Goal: Task Accomplishment & Management: Complete application form

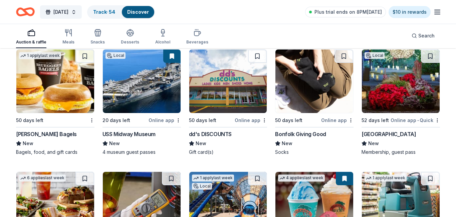
scroll to position [2034, 0]
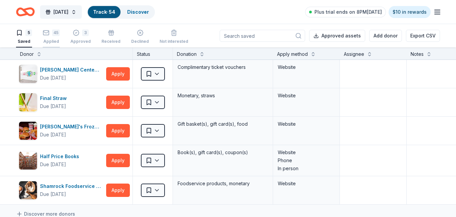
click at [52, 33] on div "45" at bounding box center [56, 32] width 8 height 7
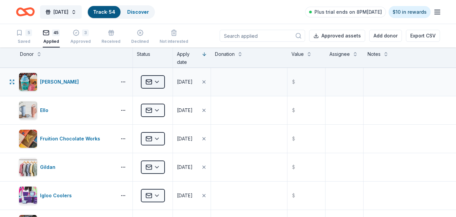
click at [159, 82] on html "[DATE] Track · 54 Discover Plus trial ends on 8PM[DATE] $10 in rewards 5 Saved …" at bounding box center [228, 108] width 456 height 217
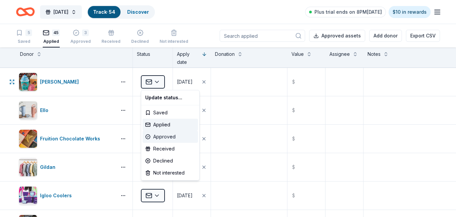
click at [162, 136] on div "Approved" at bounding box center [170, 137] width 55 height 12
click at [236, 83] on html "[DATE] Track · 54 Discover Plus trial ends on 8PM[DATE] $10 in rewards 5 Saved …" at bounding box center [228, 108] width 456 height 217
click at [231, 79] on body "[DATE] Track · 54 Discover Plus trial ends on 8PM[DATE] $10 in rewards 5 Saved …" at bounding box center [228, 108] width 456 height 217
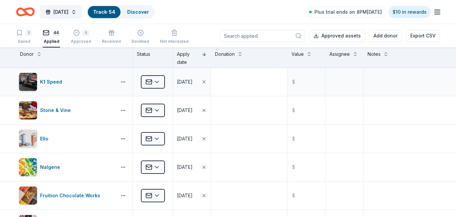
click at [235, 85] on span "Delivery method" at bounding box center [252, 88] width 42 height 6
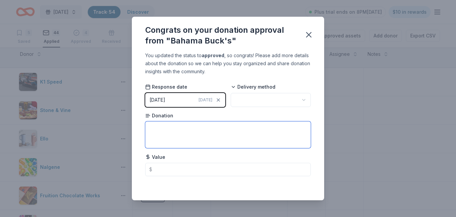
click at [188, 135] on textarea at bounding box center [228, 134] width 166 height 27
type textarea "12 VIP Passes (good for Sno or soda)"
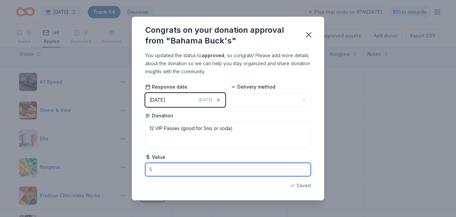
click at [174, 170] on input "text" at bounding box center [228, 169] width 166 height 13
type input "68.28"
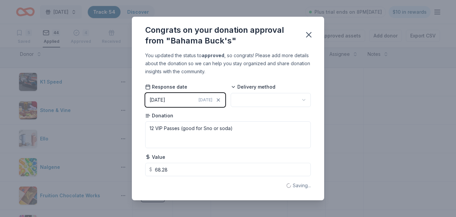
click at [299, 101] on html "[DATE] Track · 54 Discover Plus trial ends on 8PM[DATE] $10 in rewards 5 Saved …" at bounding box center [228, 108] width 456 height 217
click at [307, 36] on icon "button" at bounding box center [309, 34] width 5 height 5
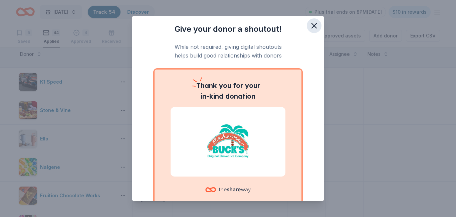
click at [316, 27] on icon "button" at bounding box center [314, 25] width 5 height 5
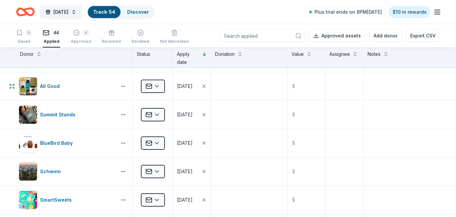
scroll to position [563, 0]
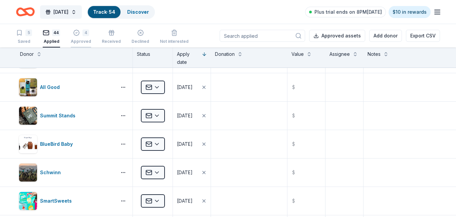
click at [81, 36] on div "4 Approved" at bounding box center [81, 33] width 20 height 15
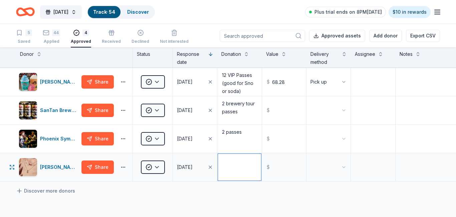
click at [245, 166] on textarea at bounding box center [239, 167] width 43 height 27
type textarea "Bracelet and rose quartz bracelet."
click at [338, 166] on html "[DATE] Track · 54 Discover Plus trial ends on 8PM[DATE] $10 in rewards 5 Saved …" at bounding box center [228, 108] width 456 height 217
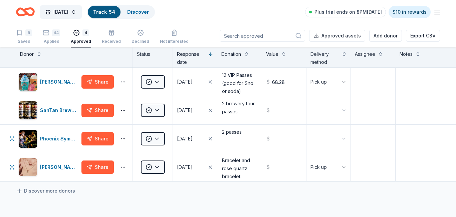
click at [336, 139] on html "[DATE] Track · 54 Discover Plus trial ends on 8PM[DATE] $10 in rewards 5 Saved …" at bounding box center [228, 108] width 456 height 217
click at [345, 110] on html "[DATE] Track · 54 Discover Plus trial ends on 8PM[DATE] $10 in rewards 5 Saved …" at bounding box center [228, 108] width 456 height 217
click at [68, 15] on span "[DATE]" at bounding box center [60, 12] width 15 height 8
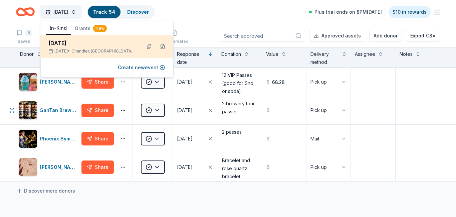
click at [95, 48] on span "Chandler, [GEOGRAPHIC_DATA]" at bounding box center [102, 50] width 61 height 5
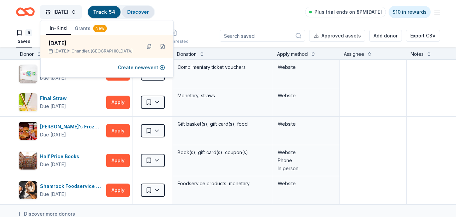
click at [149, 13] on link "Discover" at bounding box center [138, 12] width 22 height 6
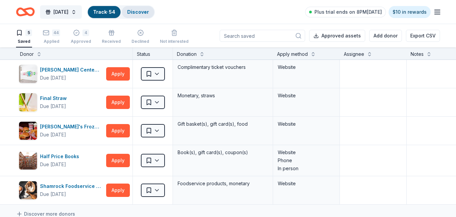
click at [149, 13] on link "Discover" at bounding box center [138, 12] width 22 height 6
click at [149, 14] on link "Discover" at bounding box center [138, 12] width 22 height 6
click at [154, 15] on div "Discover" at bounding box center [138, 12] width 32 height 12
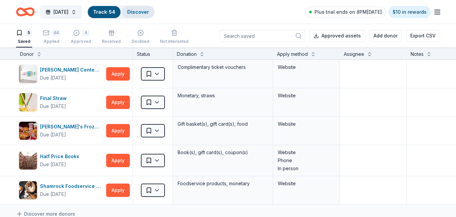
click at [154, 15] on div "Discover" at bounding box center [138, 12] width 32 height 12
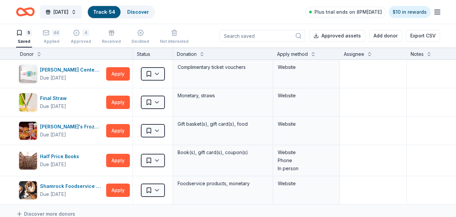
click at [28, 11] on icon "Home" at bounding box center [25, 12] width 19 height 16
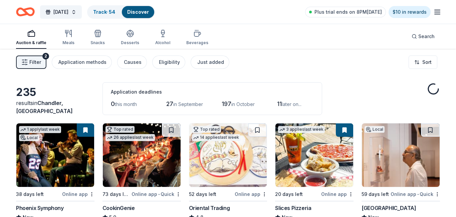
click at [72, 110] on span "Chandler, [GEOGRAPHIC_DATA]" at bounding box center [44, 107] width 57 height 15
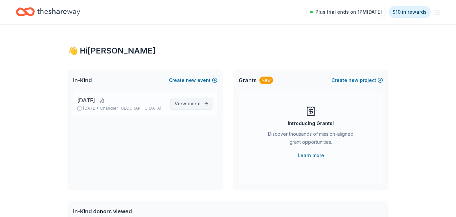
click at [205, 104] on link "View event" at bounding box center [191, 104] width 43 height 12
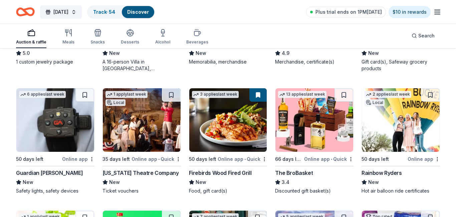
scroll to position [1450, 0]
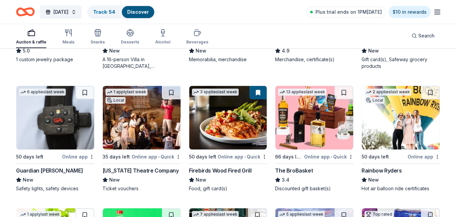
click at [75, 108] on img at bounding box center [55, 117] width 78 height 63
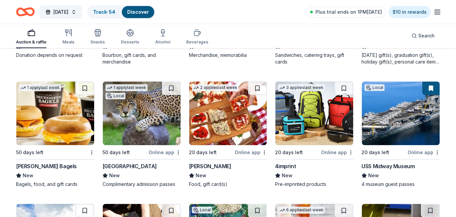
scroll to position [1847, 0]
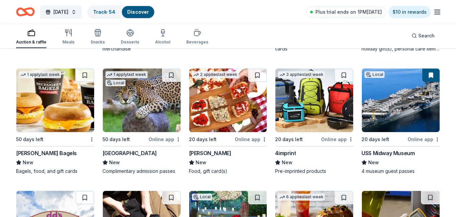
click at [212, 98] on img at bounding box center [228, 99] width 78 height 63
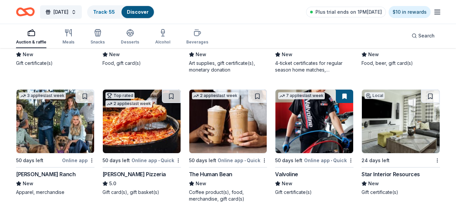
scroll to position [2587, 0]
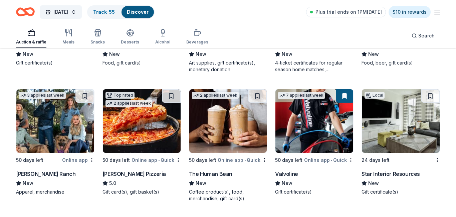
click at [245, 141] on img at bounding box center [228, 120] width 78 height 63
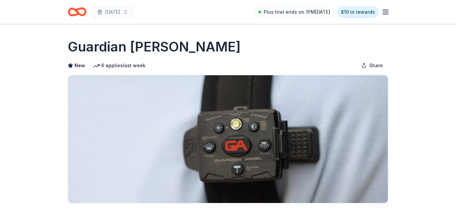
scroll to position [276, 0]
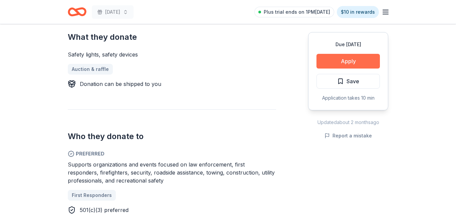
click at [358, 58] on button "Apply" at bounding box center [348, 61] width 63 height 15
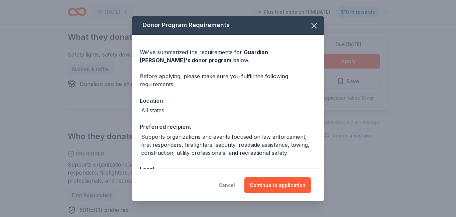
click at [233, 184] on button "Cancel" at bounding box center [227, 185] width 16 height 16
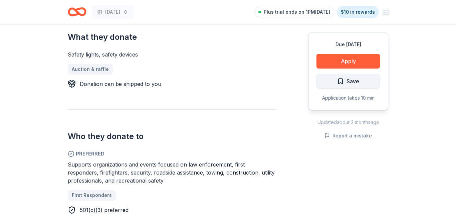
click at [354, 81] on span "Save" at bounding box center [353, 81] width 13 height 9
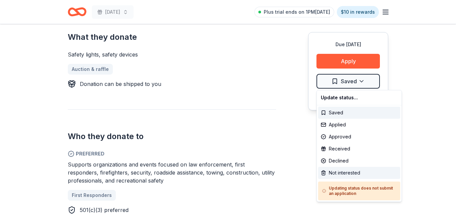
click at [349, 171] on div "Not interested" at bounding box center [359, 173] width 82 height 12
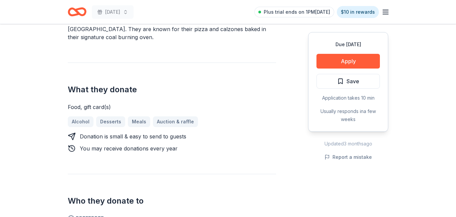
scroll to position [261, 0]
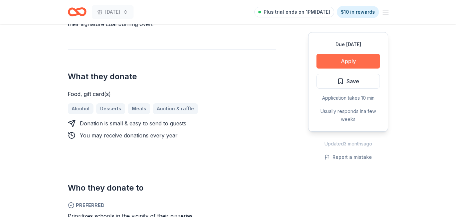
click at [348, 60] on button "Apply" at bounding box center [348, 61] width 63 height 15
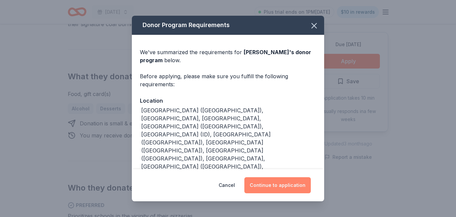
click at [285, 179] on button "Continue to application" at bounding box center [278, 185] width 66 height 16
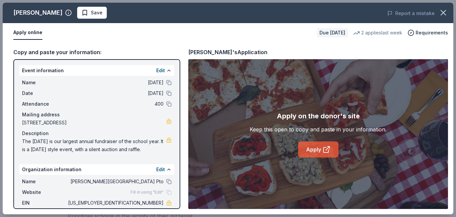
click at [310, 152] on link "Apply" at bounding box center [318, 149] width 40 height 16
click at [91, 16] on span "Save" at bounding box center [97, 13] width 12 height 8
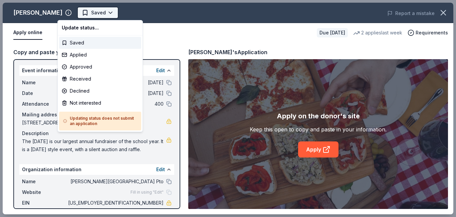
scroll to position [0, 0]
click at [80, 56] on div "Applied" at bounding box center [100, 55] width 82 height 12
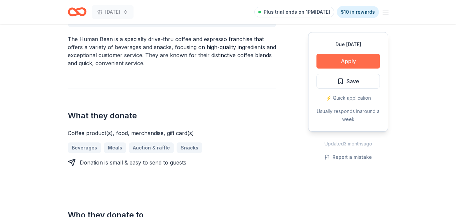
click at [350, 60] on button "Apply" at bounding box center [348, 61] width 63 height 15
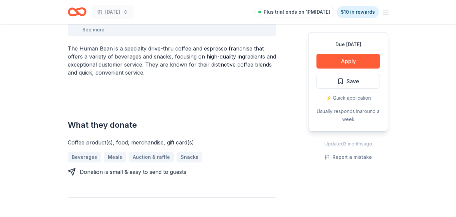
scroll to position [222, 0]
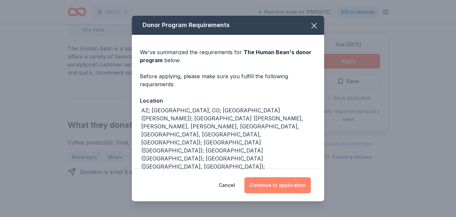
click at [269, 178] on button "Continue to application" at bounding box center [278, 185] width 66 height 16
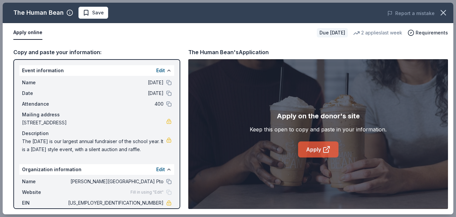
click at [315, 154] on link "Apply" at bounding box center [318, 149] width 40 height 16
